Goal: Navigation & Orientation: Find specific page/section

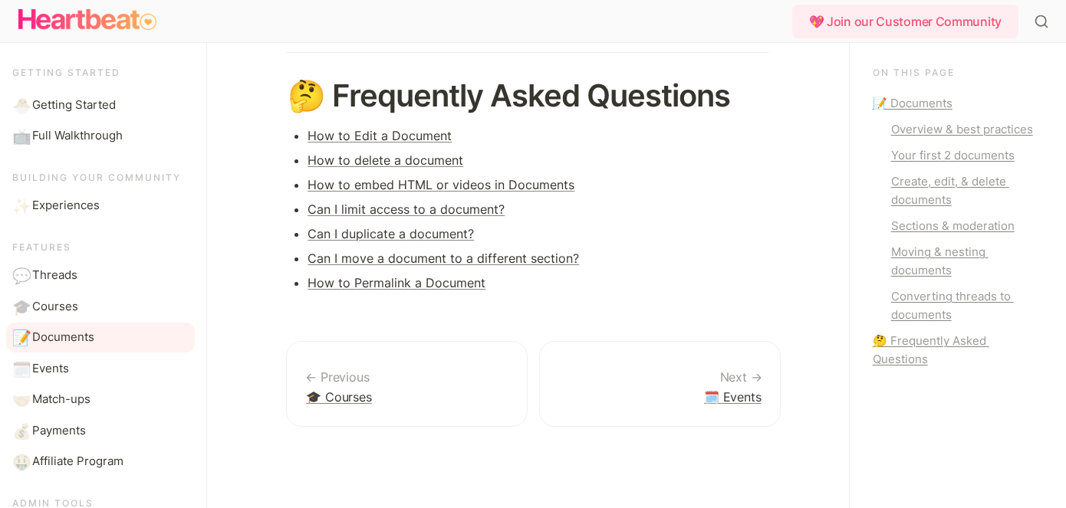
scroll to position [1999, 0]
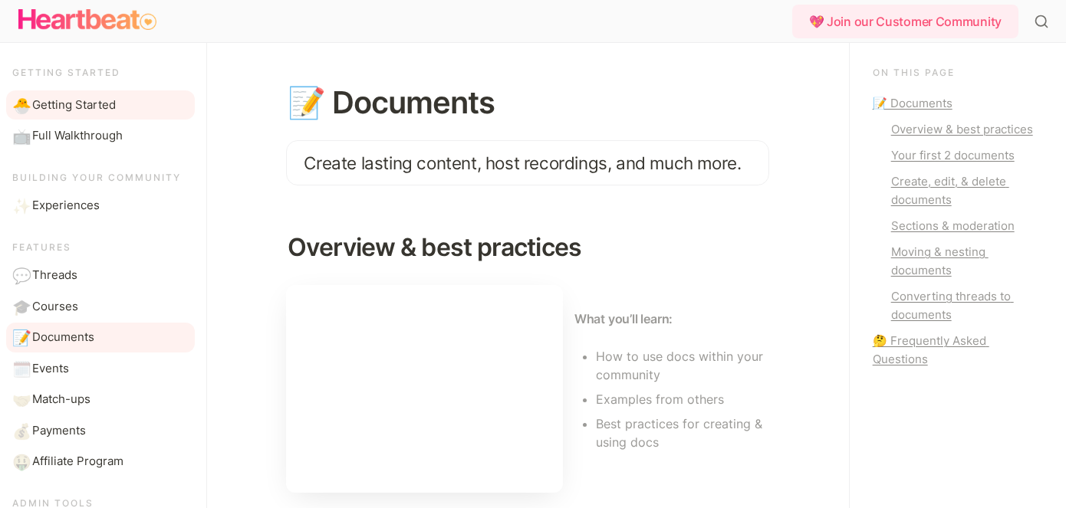
click at [75, 111] on span "Getting Started" at bounding box center [74, 106] width 84 height 18
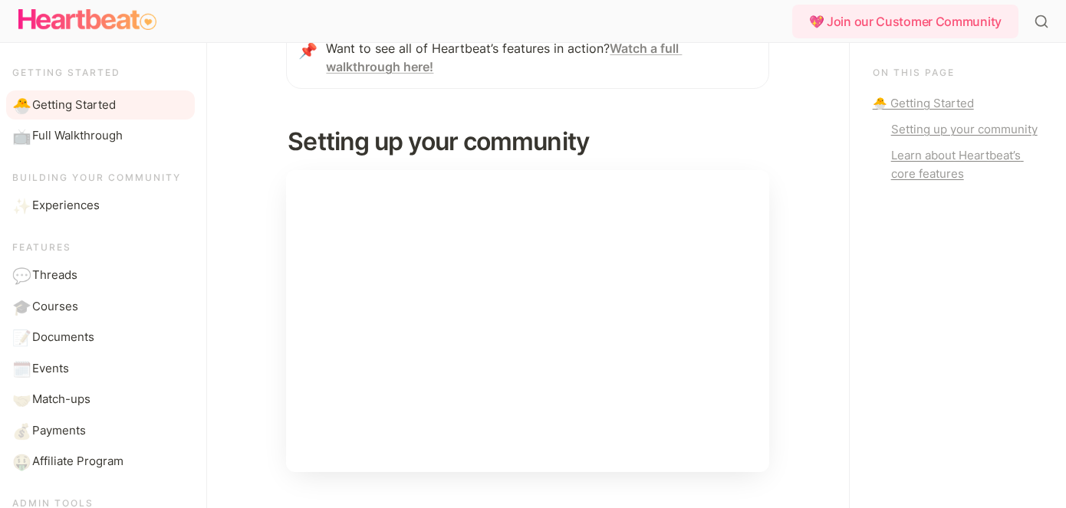
scroll to position [189, 0]
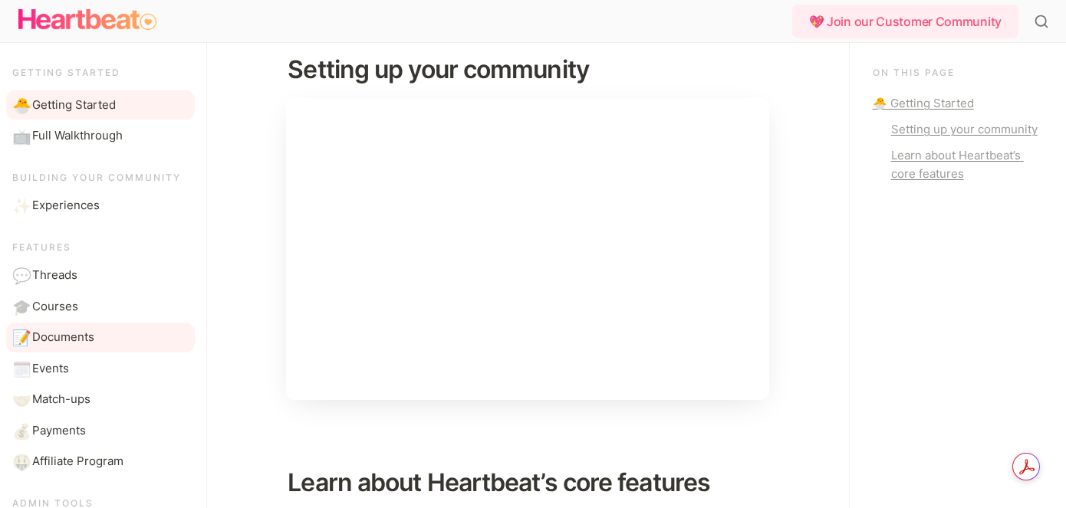
click at [56, 337] on span "Documents" at bounding box center [63, 338] width 62 height 18
